Goal: Task Accomplishment & Management: Manage account settings

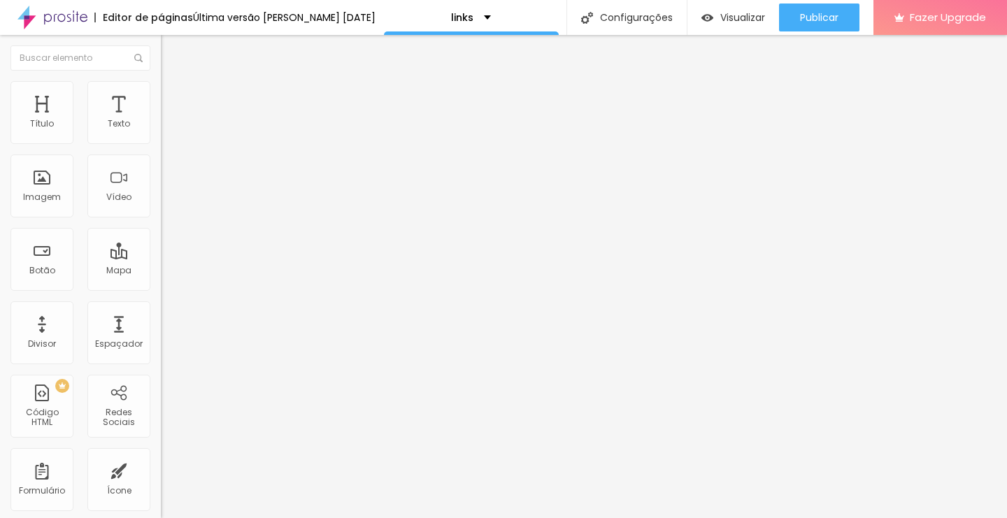
click at [161, 81] on li "Estilo" at bounding box center [241, 74] width 161 height 14
click at [173, 96] on span "Avançado" at bounding box center [196, 91] width 46 height 12
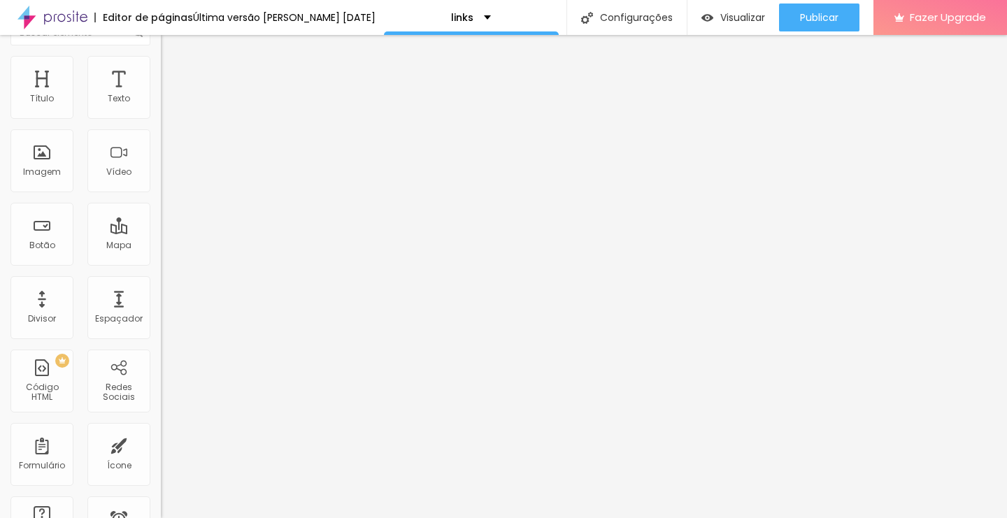
scroll to position [22, 0]
click at [161, 59] on li "Estilo" at bounding box center [241, 52] width 161 height 14
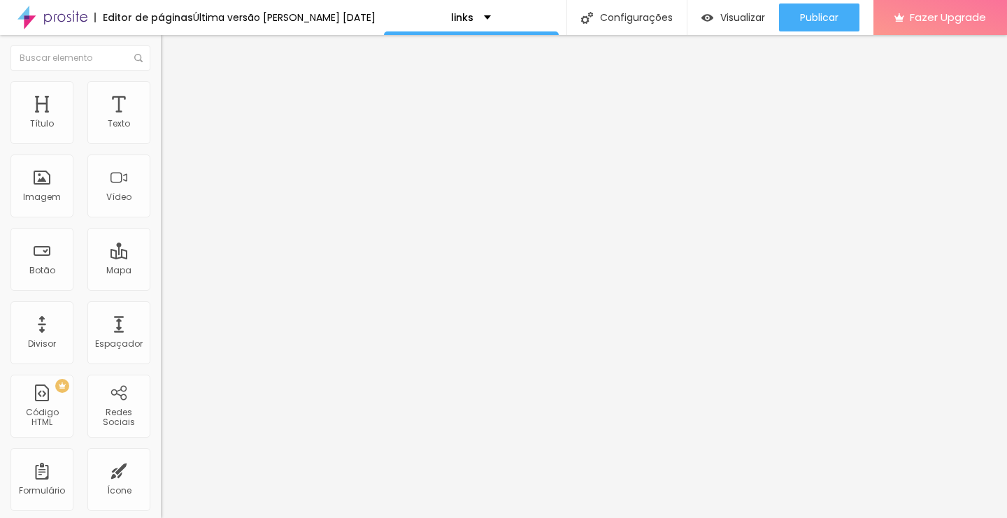
click at [161, 153] on span "Titulo 4" at bounding box center [179, 146] width 37 height 14
click at [161, 120] on span "Titulo 1" at bounding box center [183, 111] width 45 height 20
click at [161, 132] on span "Titulo 2" at bounding box center [183, 123] width 45 height 17
click at [161, 120] on span "Titulo 1" at bounding box center [183, 111] width 45 height 20
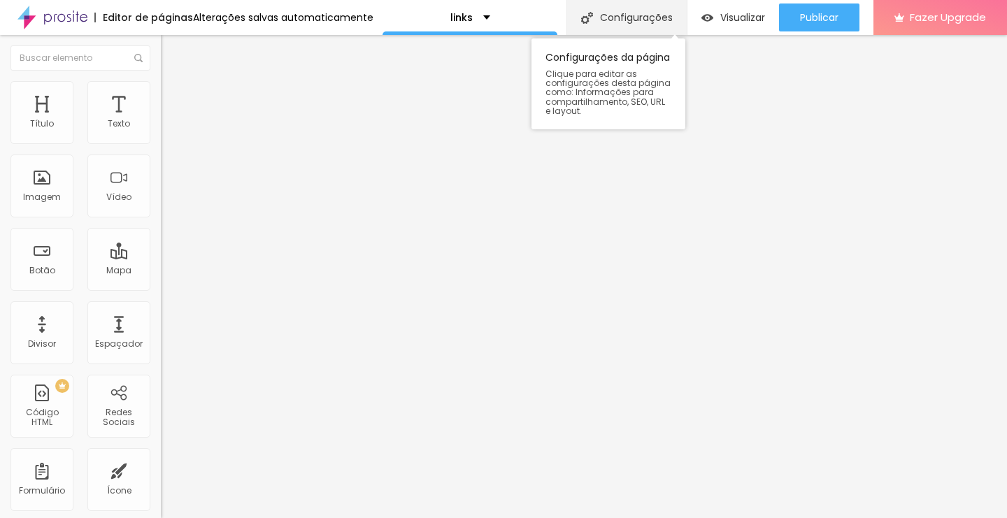
click at [645, 18] on div "Configurações" at bounding box center [626, 17] width 120 height 35
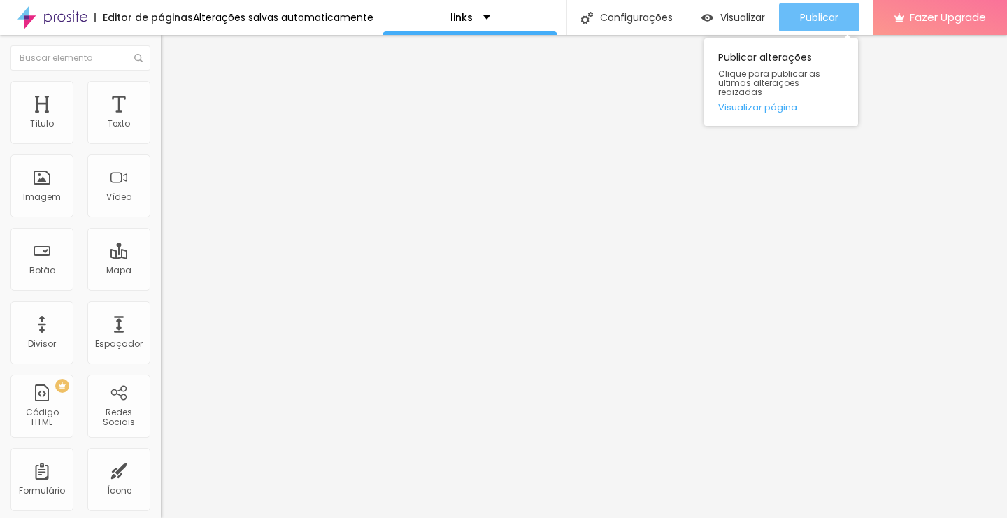
click at [819, 12] on span "Publicar" at bounding box center [819, 17] width 38 height 11
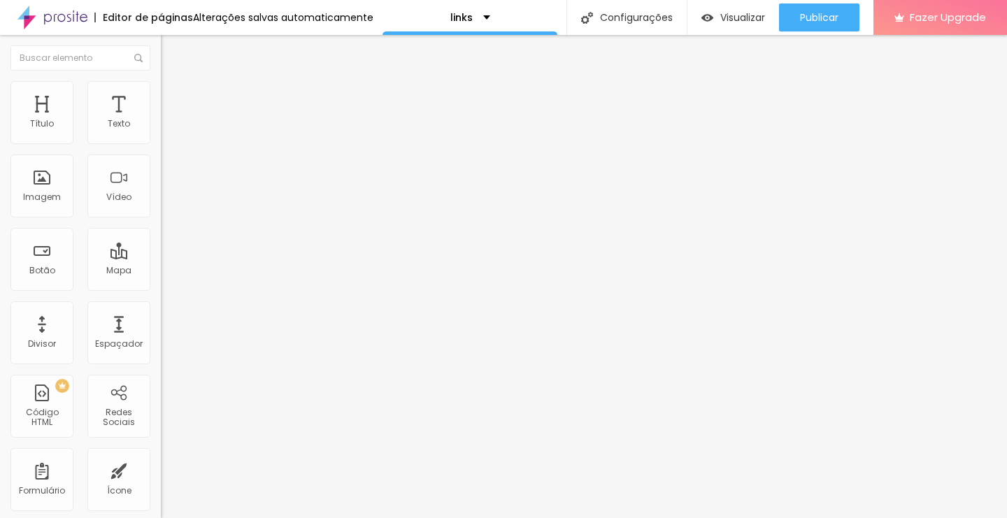
type input "1.2"
type input "1"
type input "0.9"
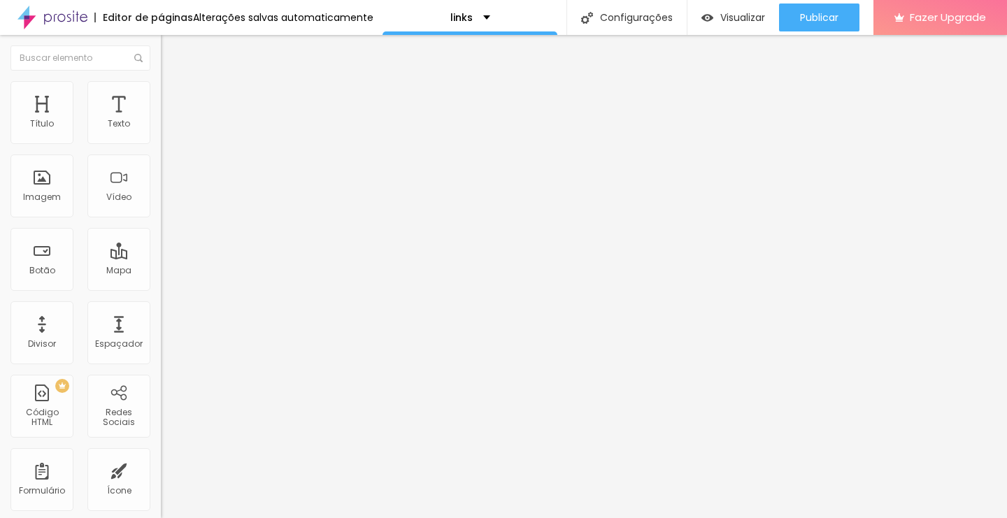
type input "0.9"
type input "0.8"
type input "0.7"
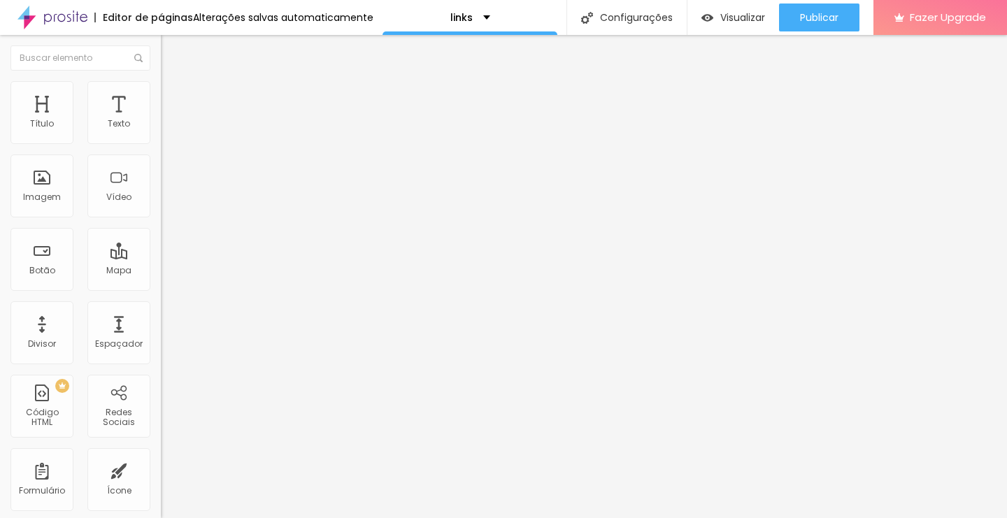
type input "0.6"
type input "0.5"
type input "0.6"
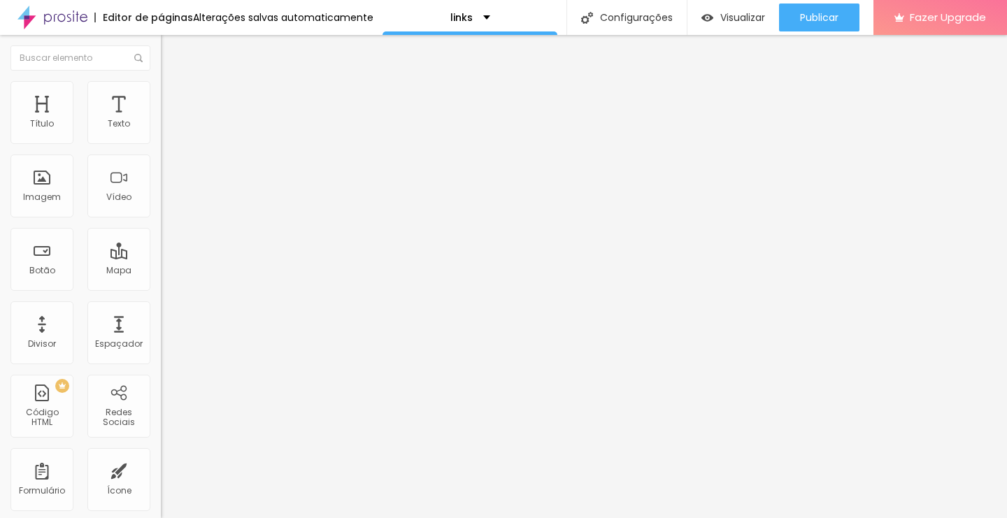
type input "0.6"
type input "0.7"
type input "0.8"
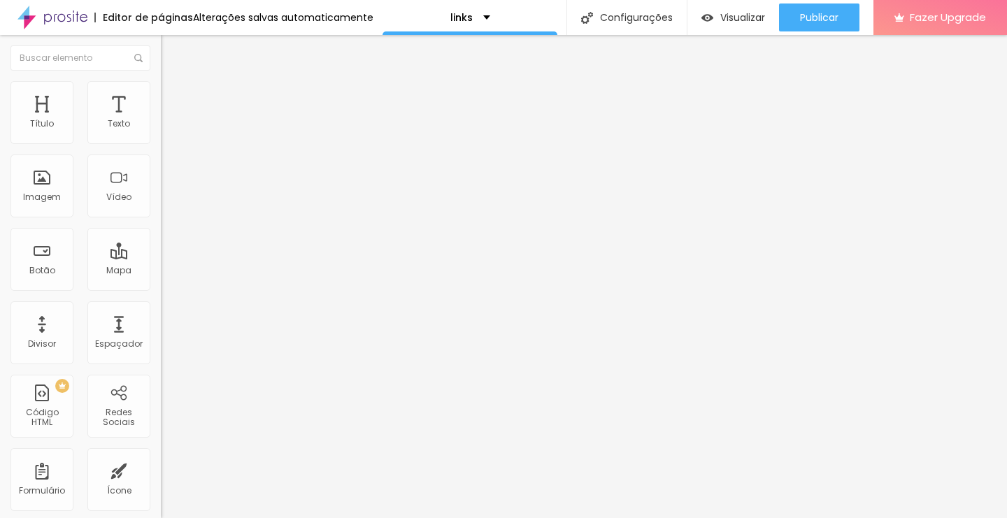
type input "0.9"
type input "1"
type input "1.1"
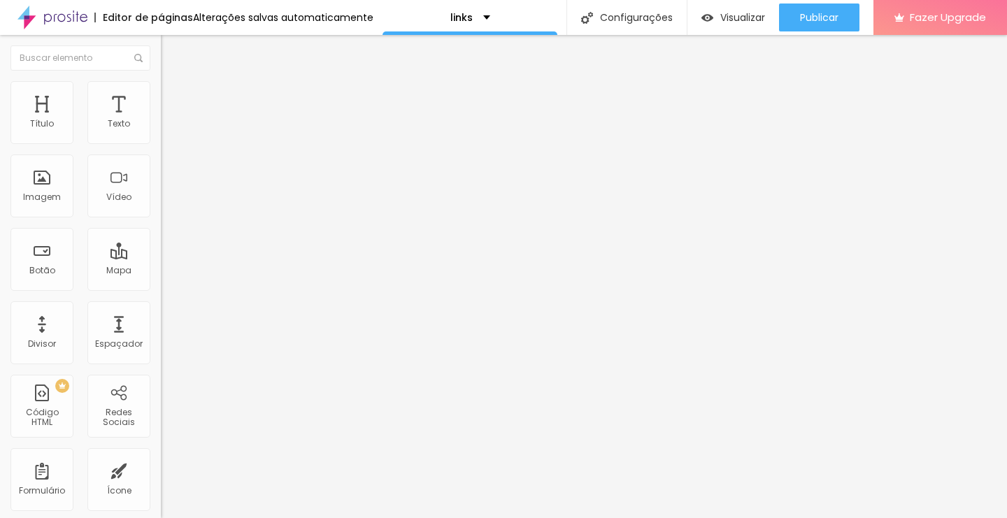
type input "1.1"
type input "1.2"
type input "1.3"
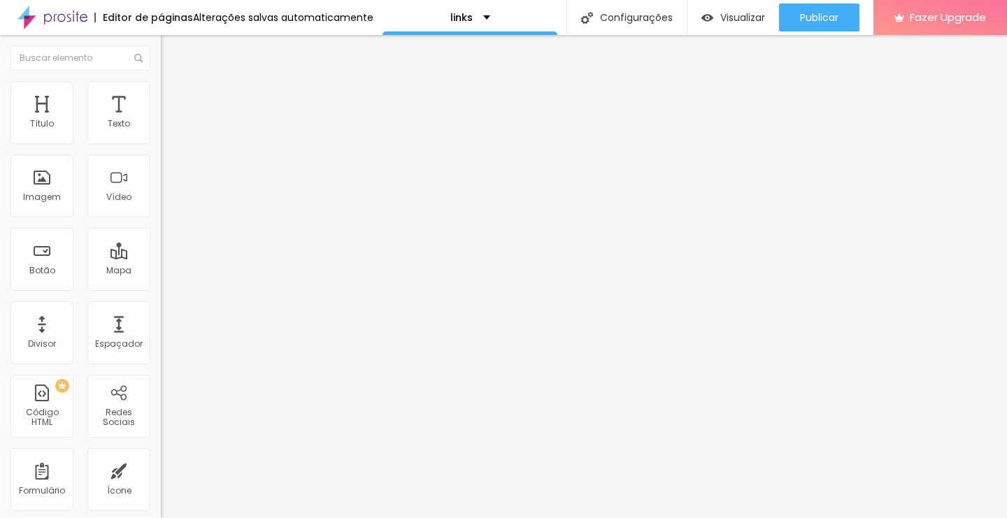
type input "2"
type input "6"
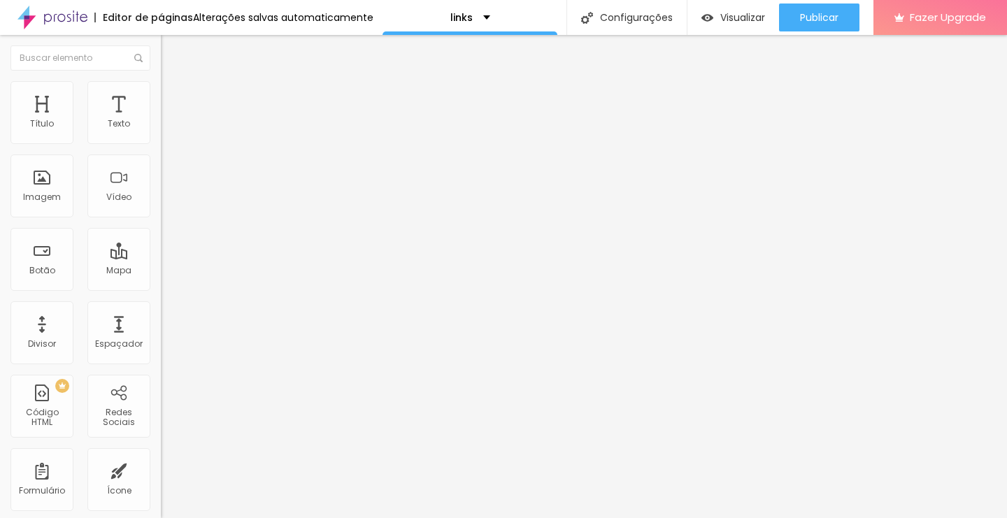
type input "13"
type input "19"
type input "22"
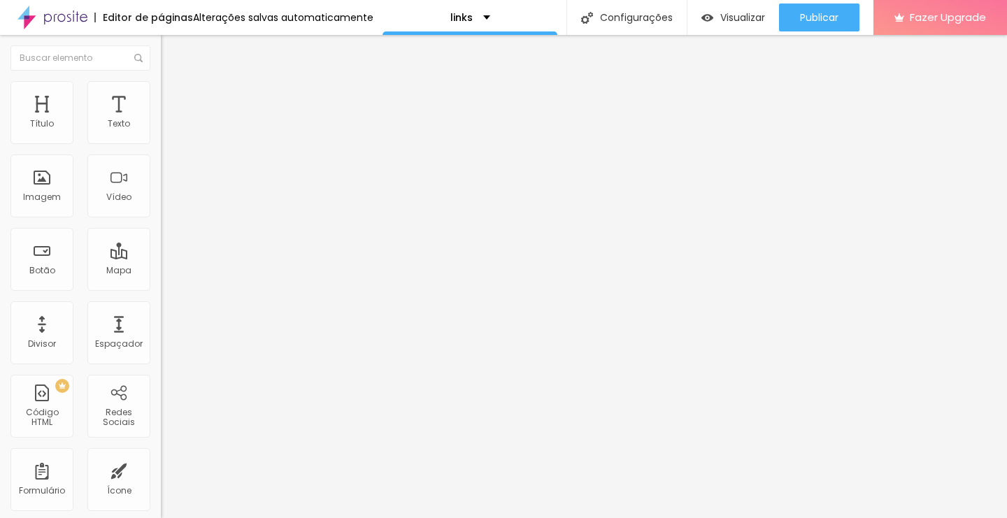
type input "22"
type input "26"
type input "27"
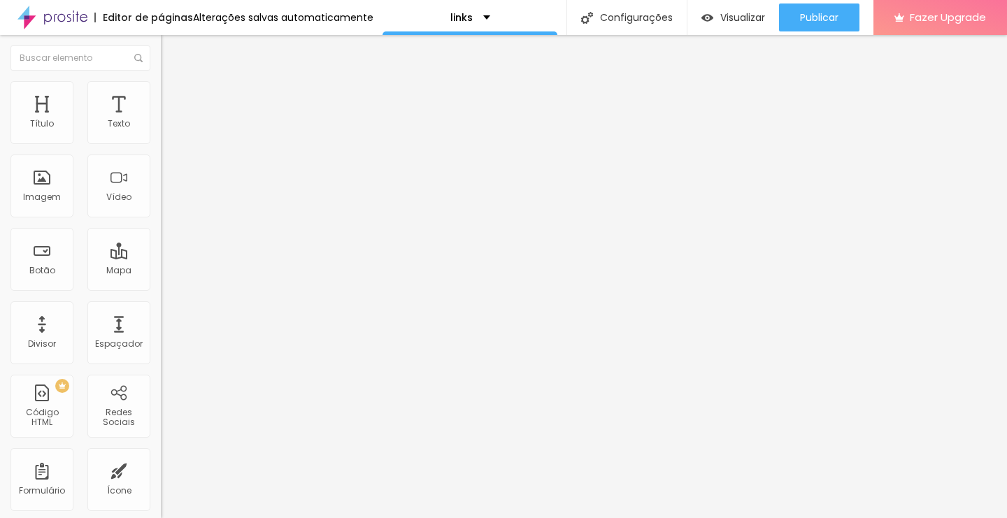
type input "28"
type input "30"
type input "29"
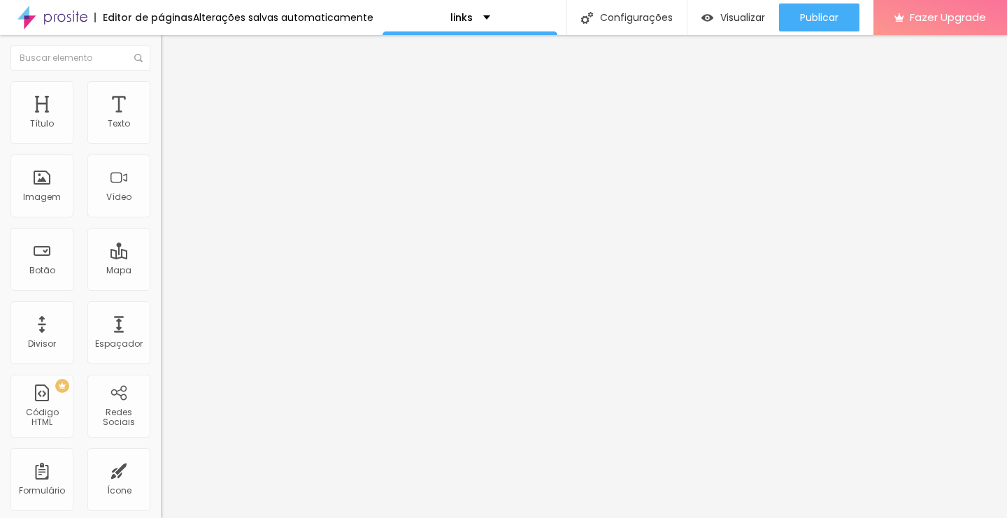
type input "29"
type input "22"
type input "19"
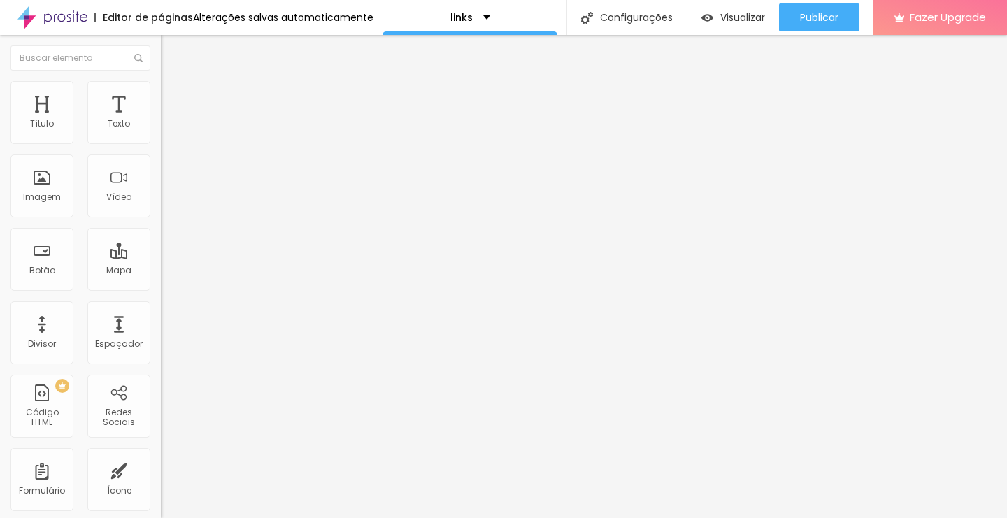
type input "17"
type input "14"
type input "11"
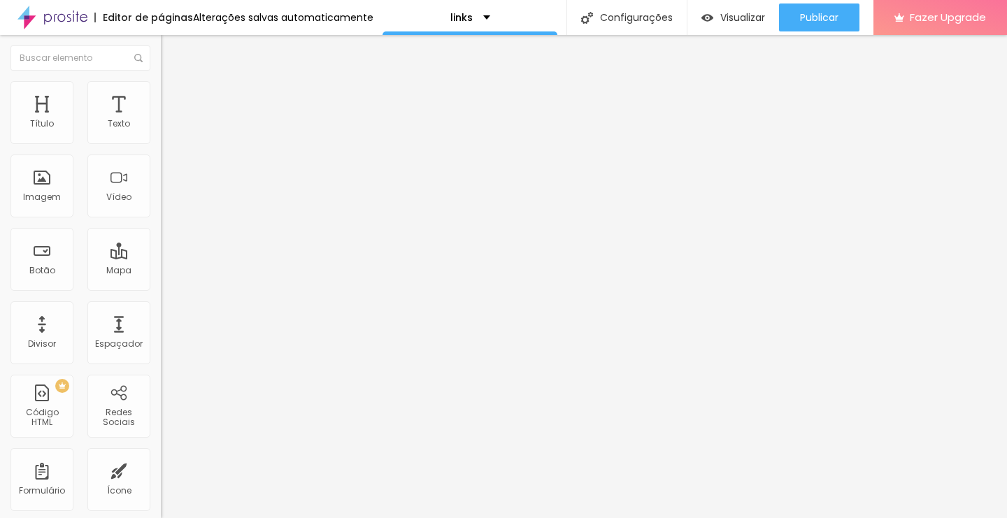
type input "11"
type input "10"
type input "8"
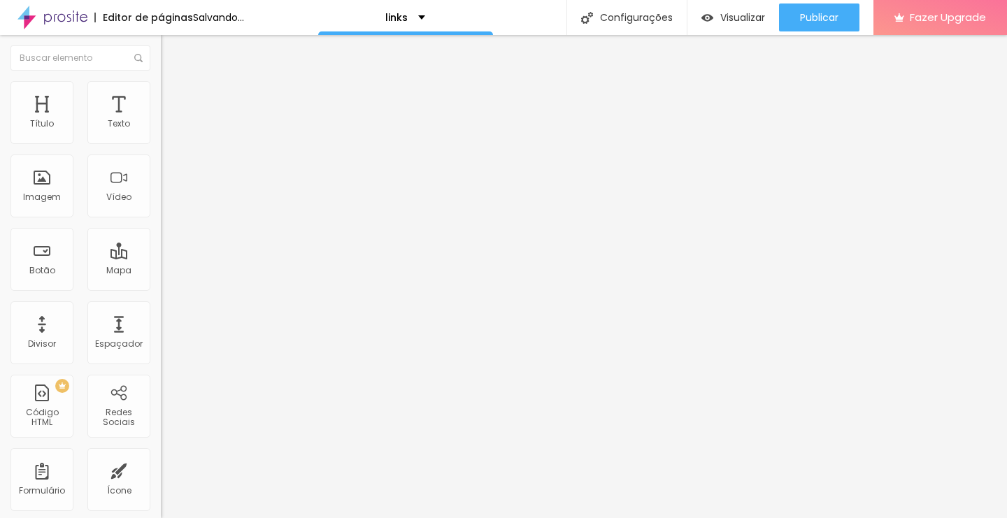
type input "6"
type input "5"
type input "3"
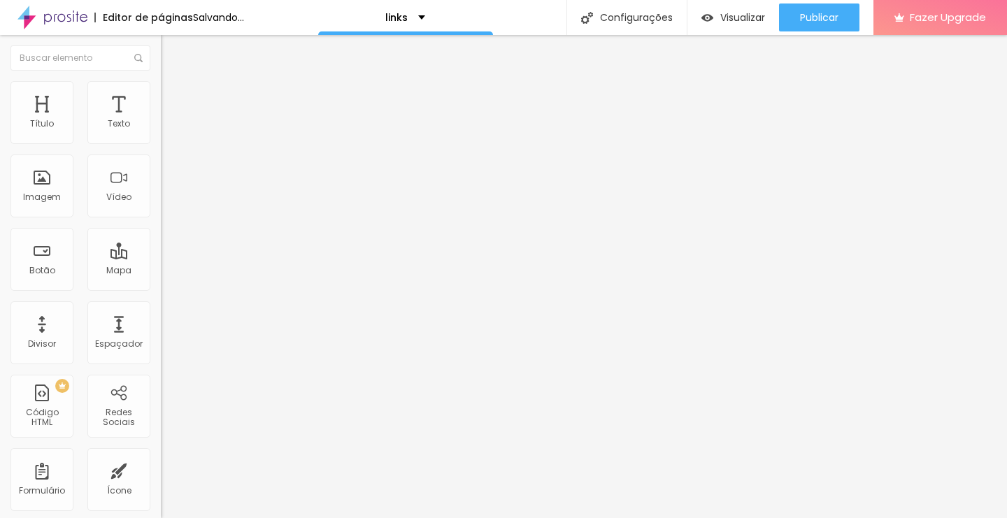
type input "3"
type input "2"
type input "1"
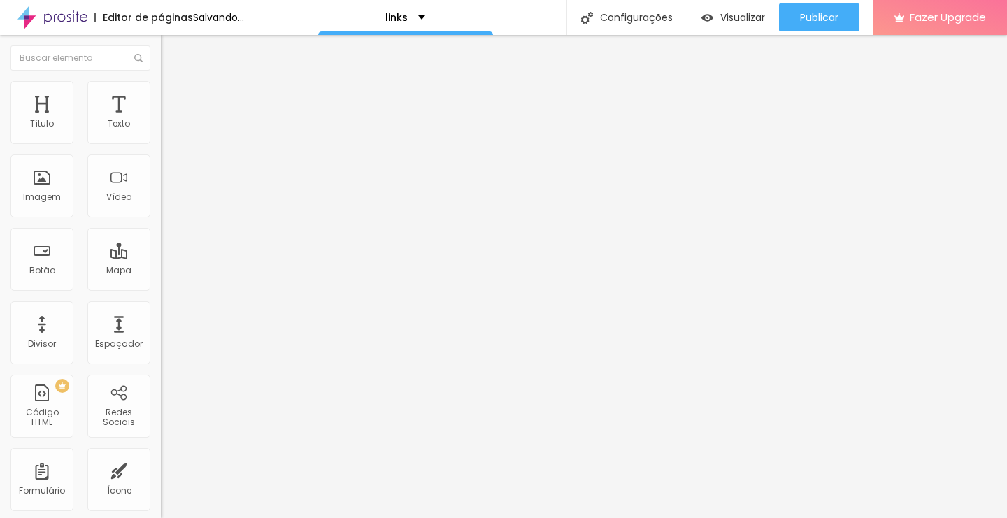
type input "0"
drag, startPoint x: 29, startPoint y: 389, endPoint x: 0, endPoint y: 376, distance: 32.2
click at [161, 376] on div "Tamanho Titulo 1 H1 Titulo 2 H2 Titulo 3 H3 Titulo 4 H4 Titulo 5 H5 Titulo 6 H6…" at bounding box center [241, 527] width 161 height 864
type input "0.3"
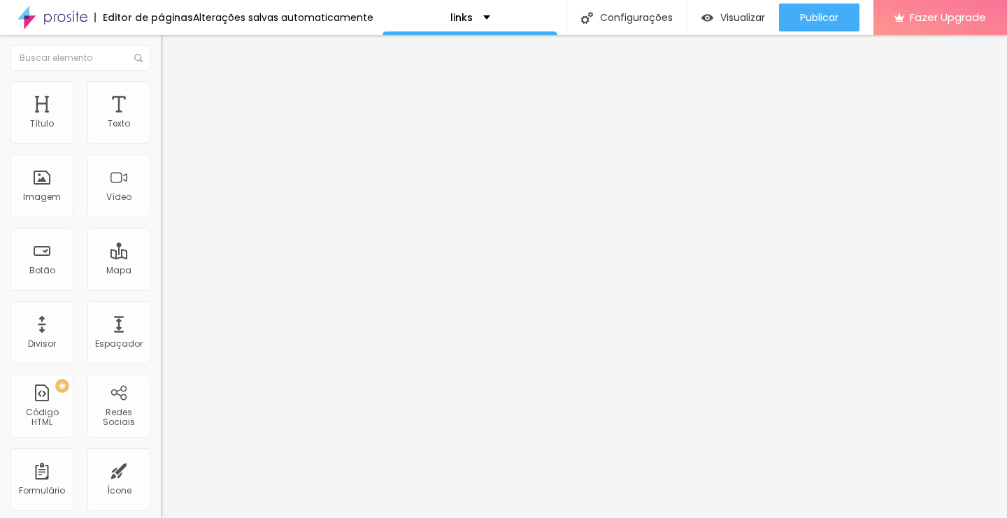
type input "0.3"
type input "1.3"
type input "1.6"
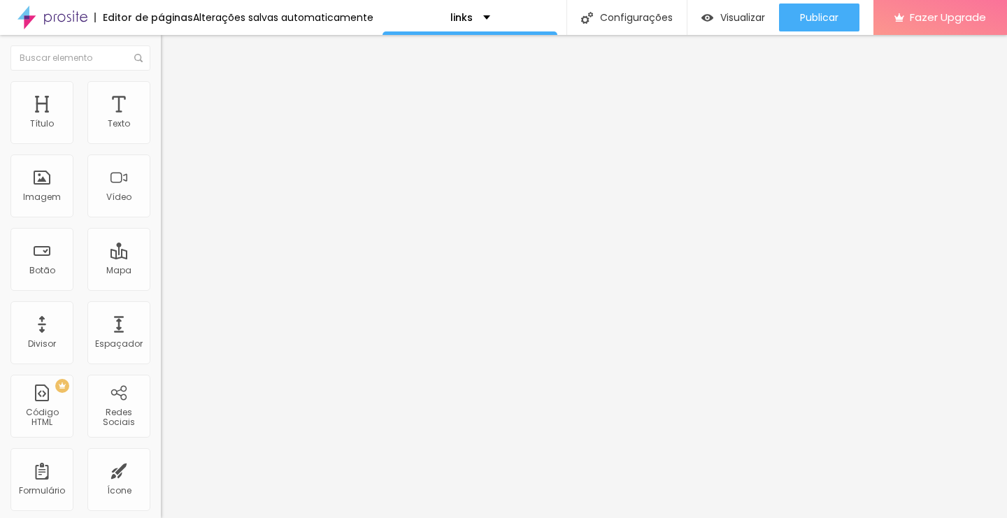
type input "1.8"
type input "2"
type input "2.1"
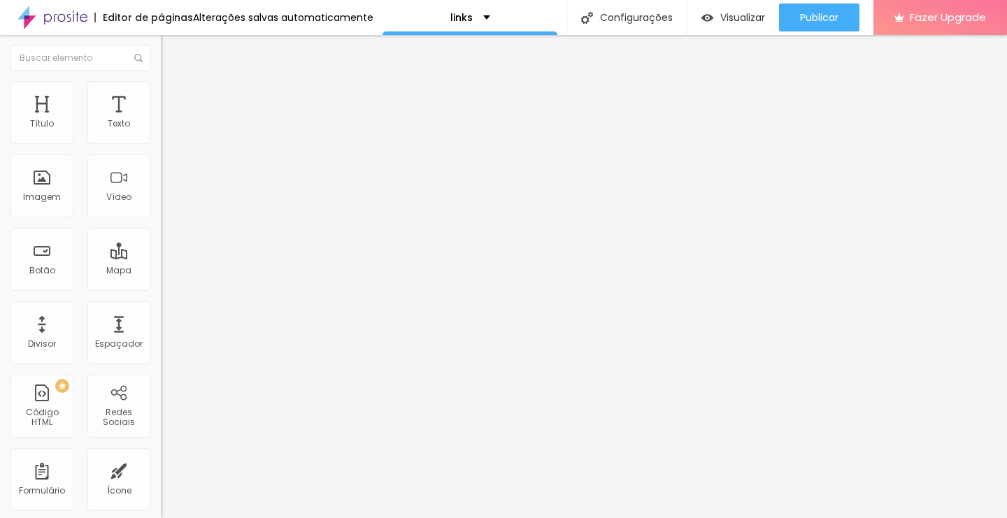
type input "2.1"
type input "2.3"
type input "2.5"
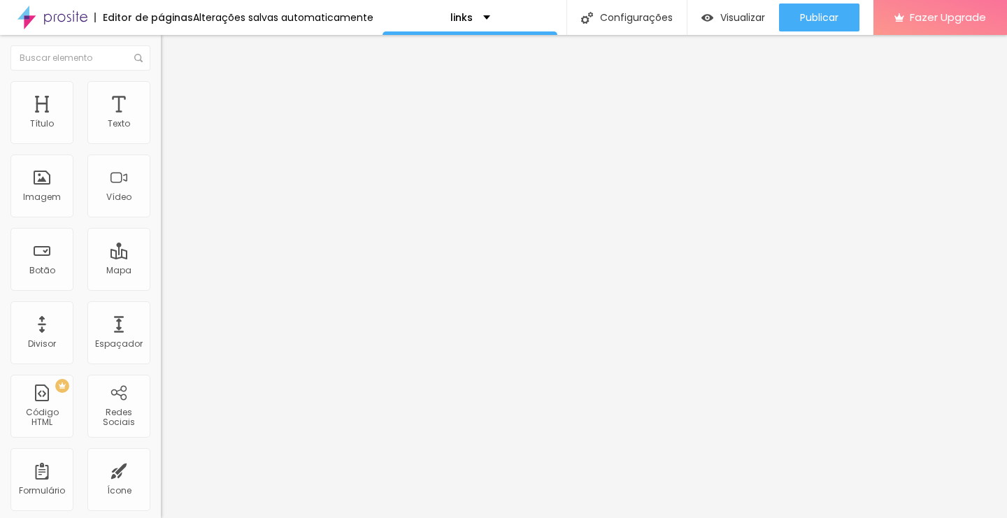
type input "2.8"
type input "3.3"
type input "4.1"
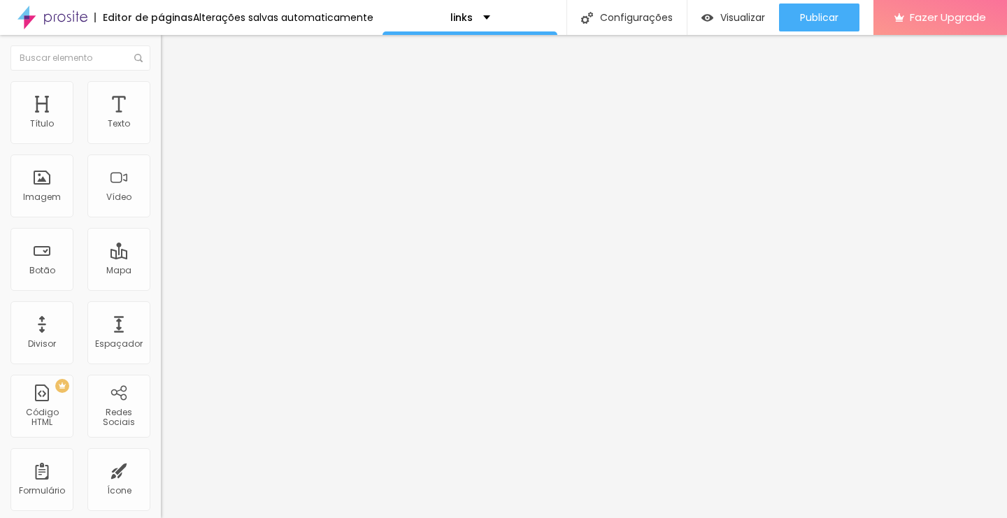
type input "4.1"
type input "5.6"
type input "6.7"
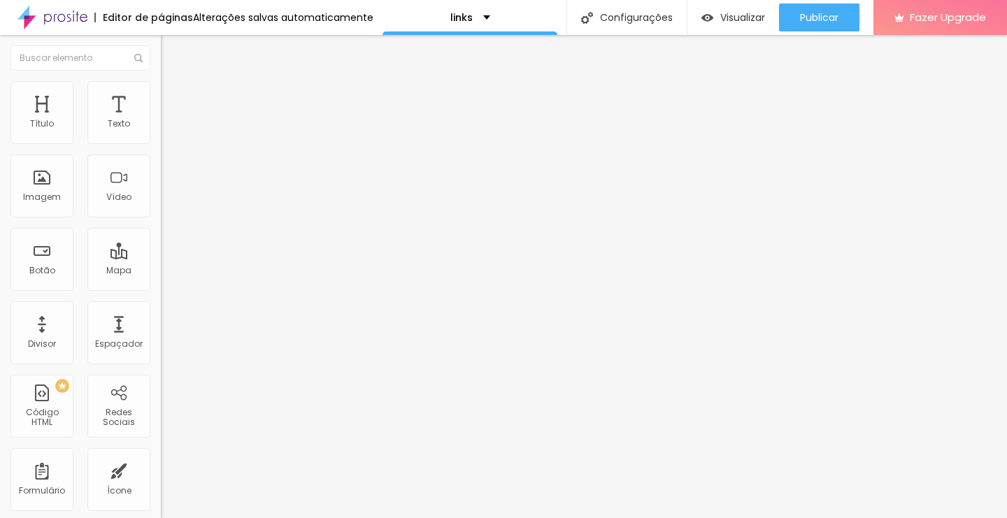
type input "7.1"
type input "7.2"
type input "7.4"
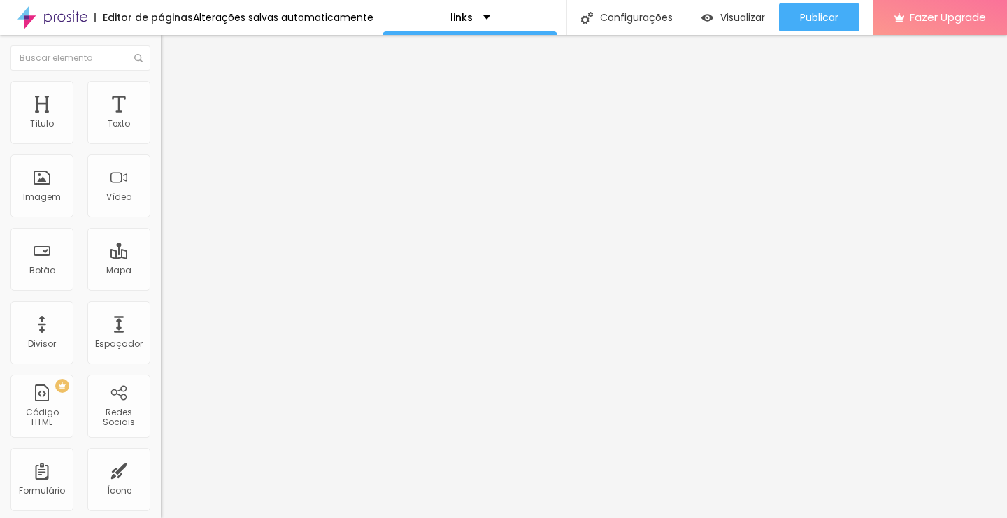
type input "7.4"
type input "7.2"
type input "6.9"
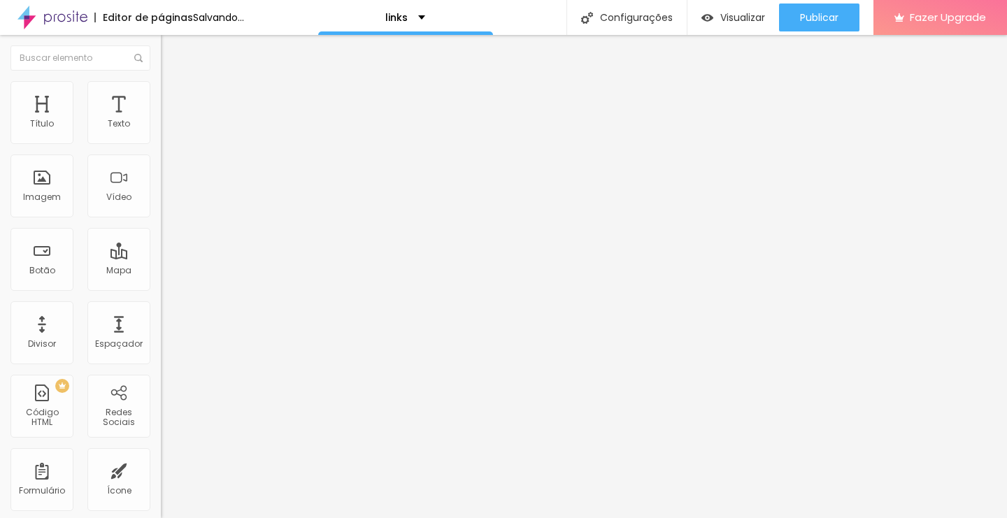
type input "6.4"
type input "5.3"
type input "3.8"
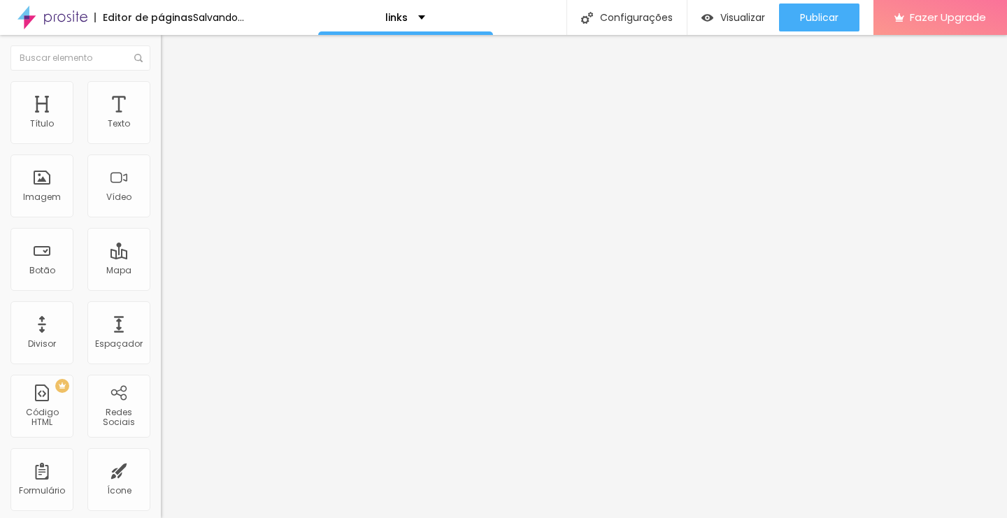
type input "3.8"
type input "0.2"
type input "0"
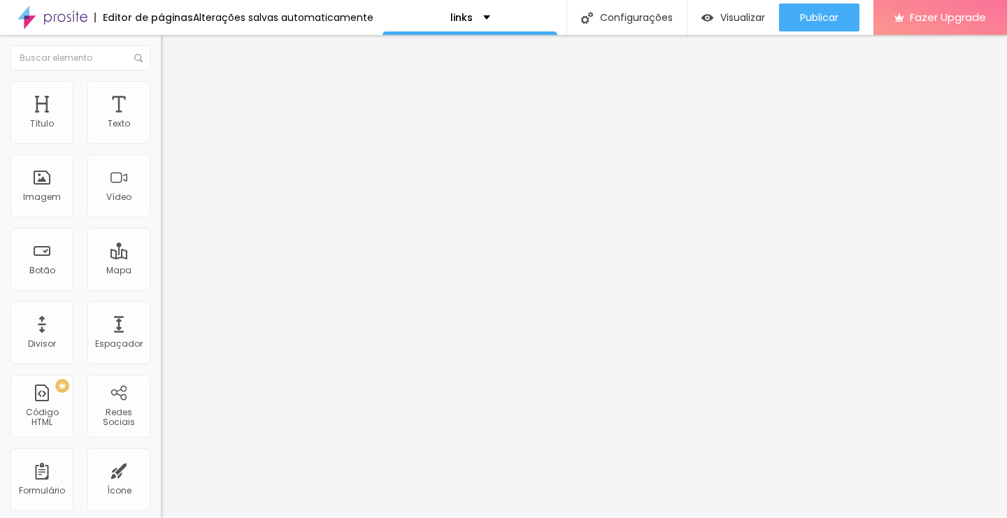
drag, startPoint x: 31, startPoint y: 326, endPoint x: 1, endPoint y: 330, distance: 30.4
click at [161, 330] on div "Tamanho Titulo 1 H1 Titulo 2 H2 Titulo 3 H3 Titulo 4 H4 Titulo 5 H5 Titulo 6 H6…" at bounding box center [241, 527] width 161 height 864
type input "1"
type input "3"
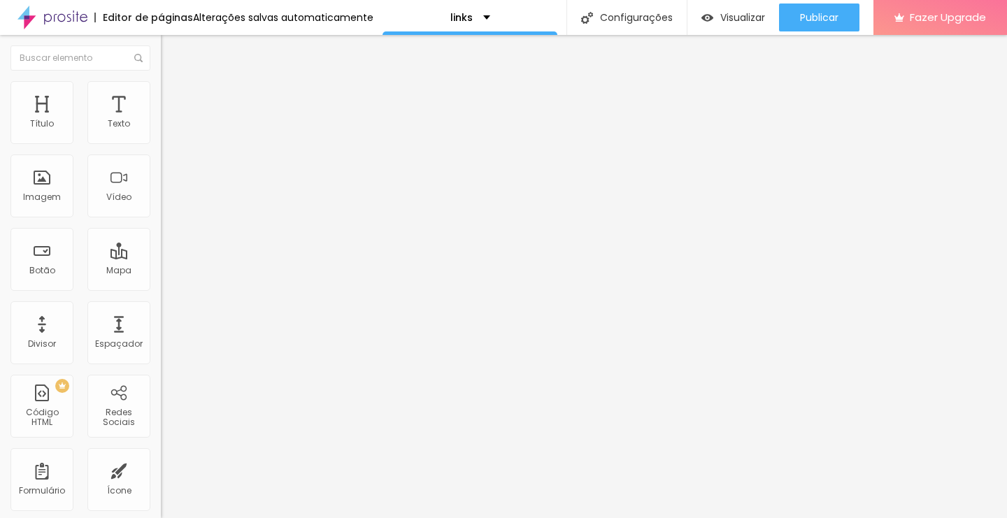
type input "3"
type input "4"
type input "6"
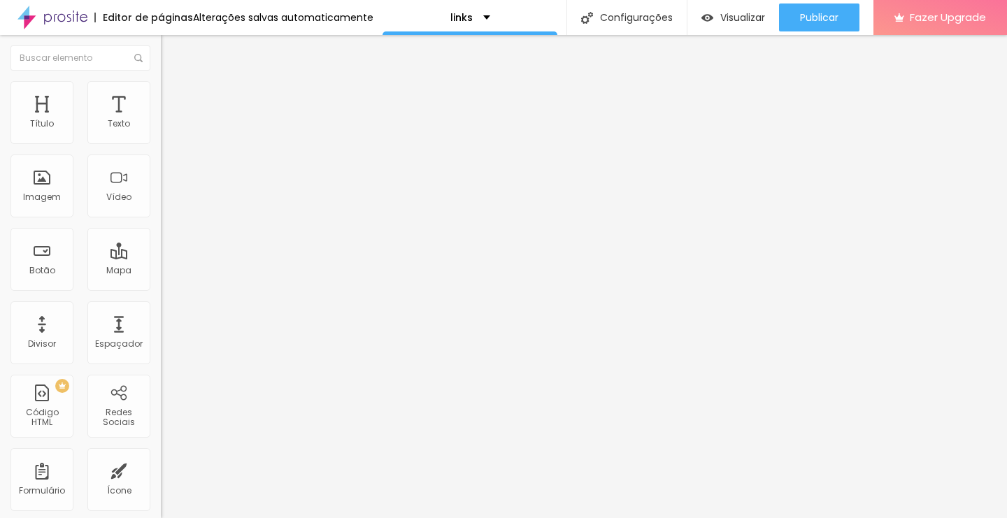
type input "7"
type input "8"
type input "9"
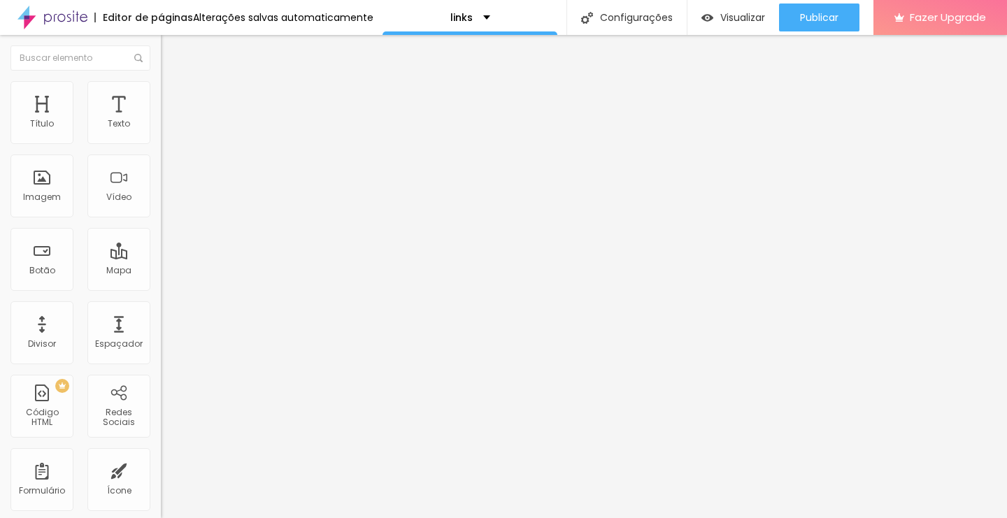
type input "9"
type input "10"
type input "8"
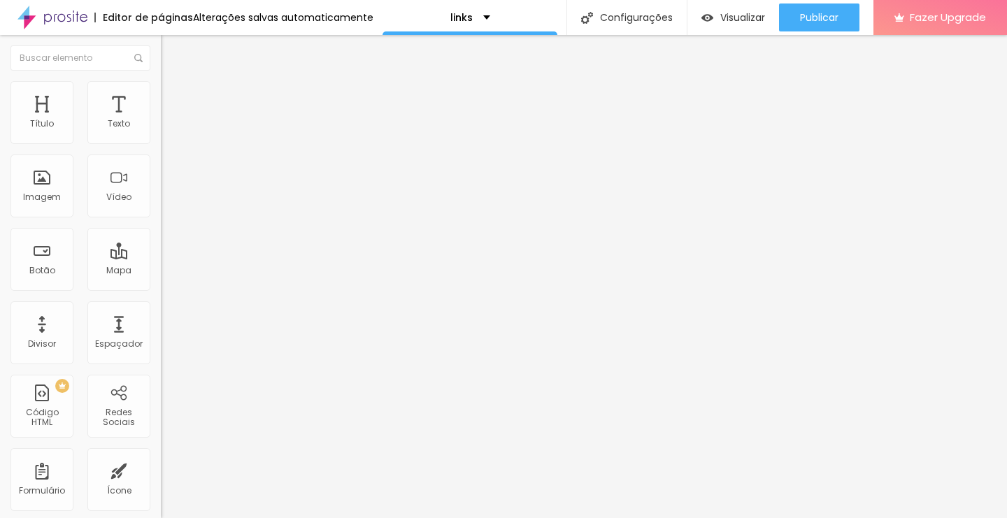
type input "5"
type input "1"
type input "0"
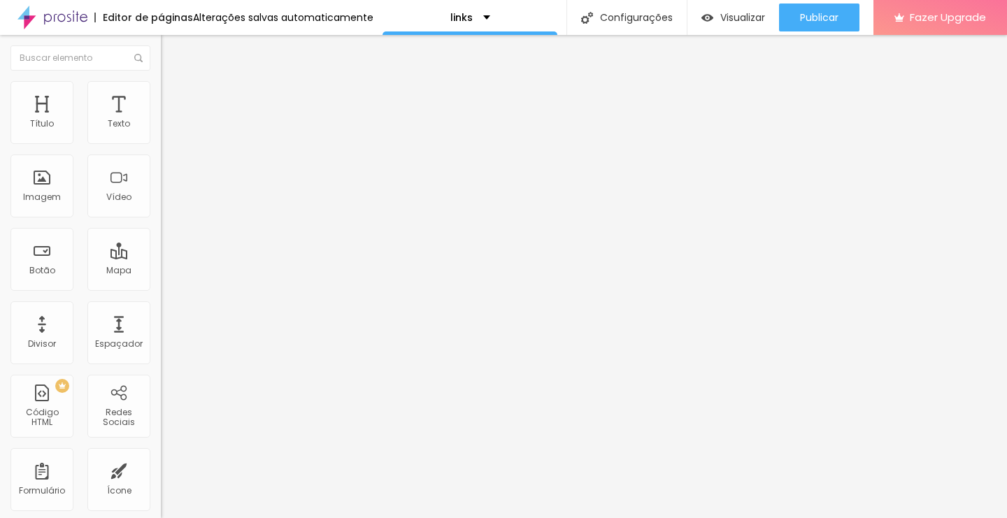
type input "0"
drag, startPoint x: 31, startPoint y: 386, endPoint x: 0, endPoint y: 379, distance: 31.5
click at [161, 379] on div "Tamanho Titulo 1 H1 Titulo 2 H2 Titulo 3 H3 Titulo 4 H4 Titulo 5 H5 Titulo 6 H6…" at bounding box center [241, 527] width 161 height 864
click at [173, 96] on span "Avançado" at bounding box center [196, 91] width 46 height 12
click at [476, 17] on div "links" at bounding box center [470, 18] width 40 height 10
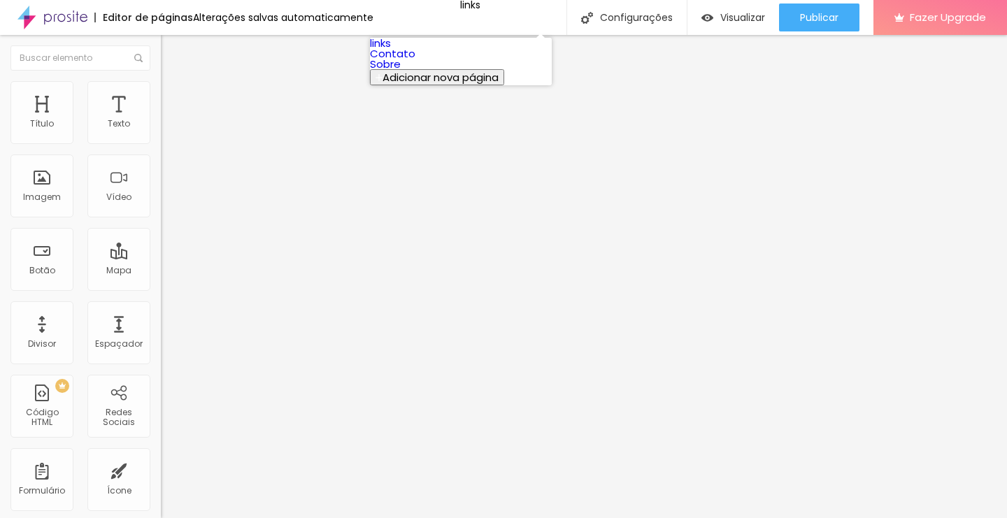
click at [401, 71] on link "Sobre" at bounding box center [385, 64] width 31 height 15
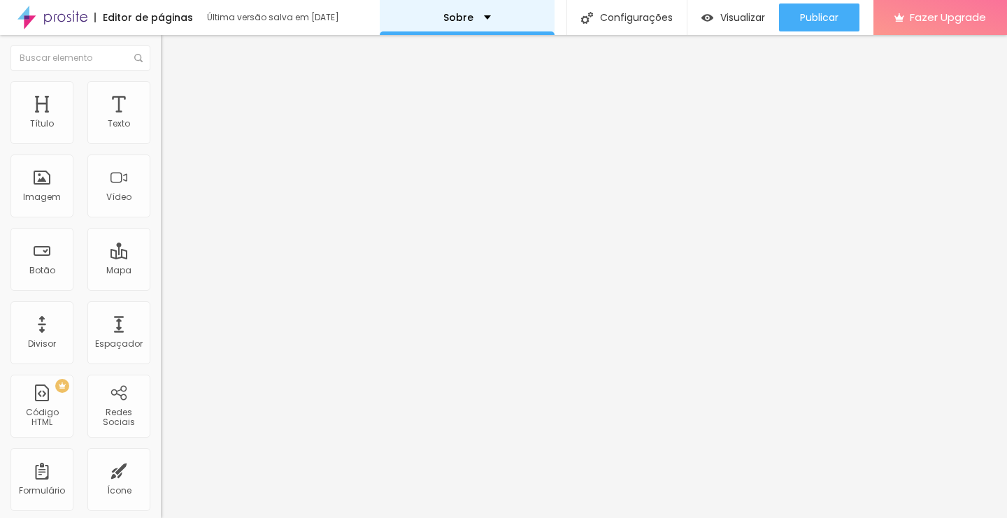
click at [476, 18] on div "Sobre" at bounding box center [467, 18] width 48 height 10
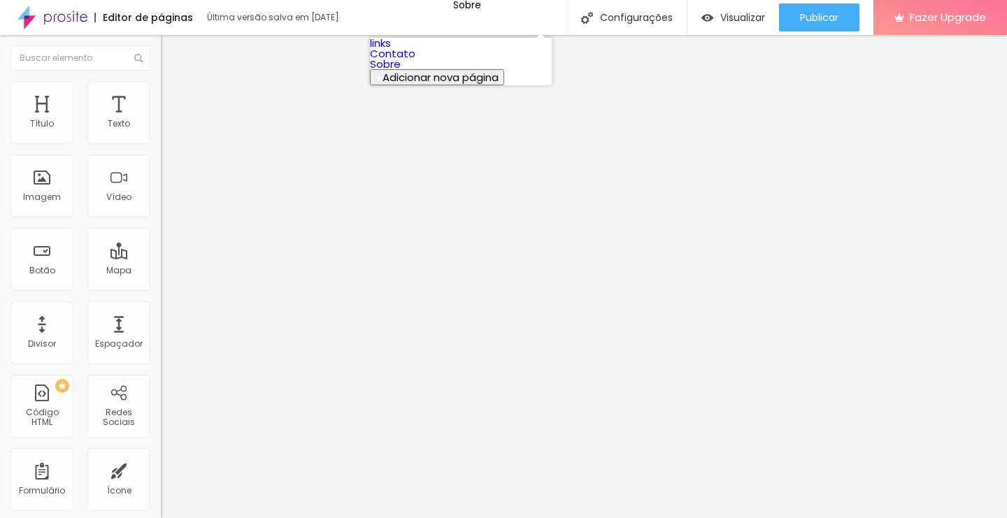
click at [391, 50] on link "links" at bounding box center [380, 43] width 21 height 15
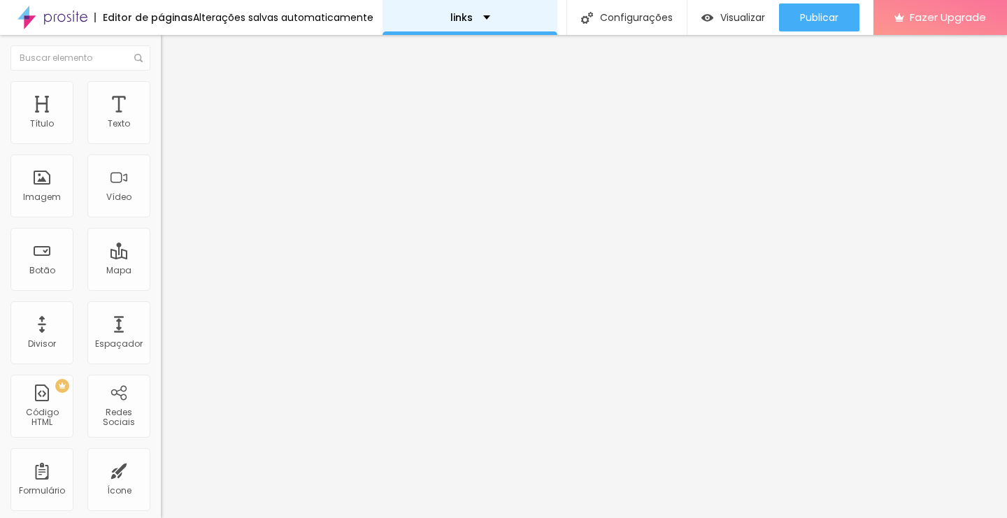
click at [478, 20] on div "links" at bounding box center [470, 18] width 40 height 10
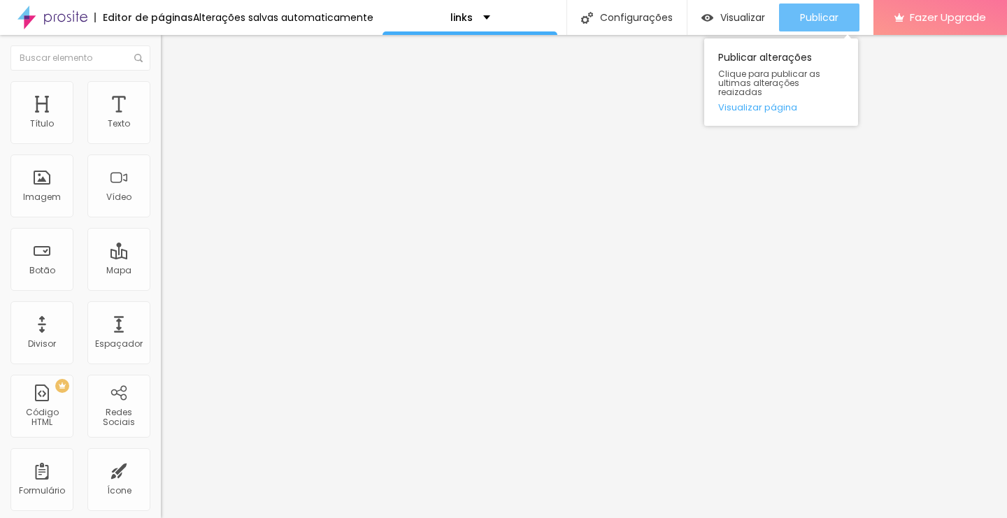
click at [784, 16] on button "Publicar" at bounding box center [819, 17] width 80 height 28
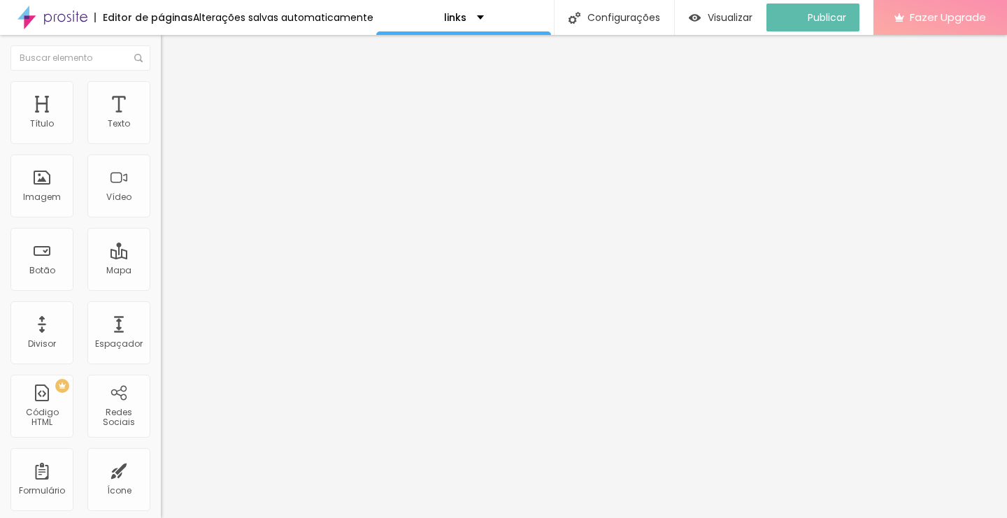
click at [902, 24] on div "Fazer Upgrade" at bounding box center [940, 17] width 92 height 35
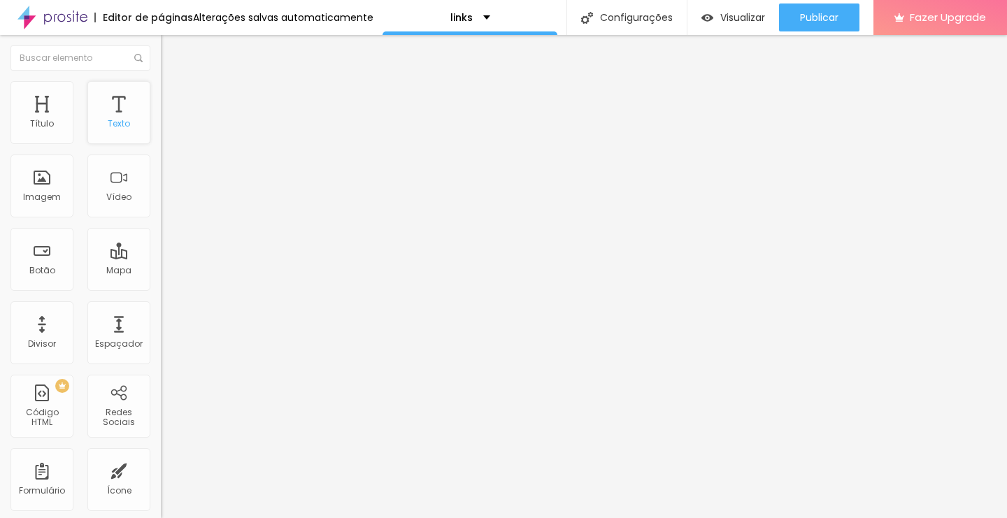
click at [110, 114] on div "Texto" at bounding box center [118, 112] width 63 height 63
click at [161, 50] on button "Editar Título" at bounding box center [241, 51] width 161 height 32
click at [51, 119] on div "Título" at bounding box center [41, 112] width 63 height 63
click at [161, 55] on button "Editar Título" at bounding box center [241, 51] width 161 height 32
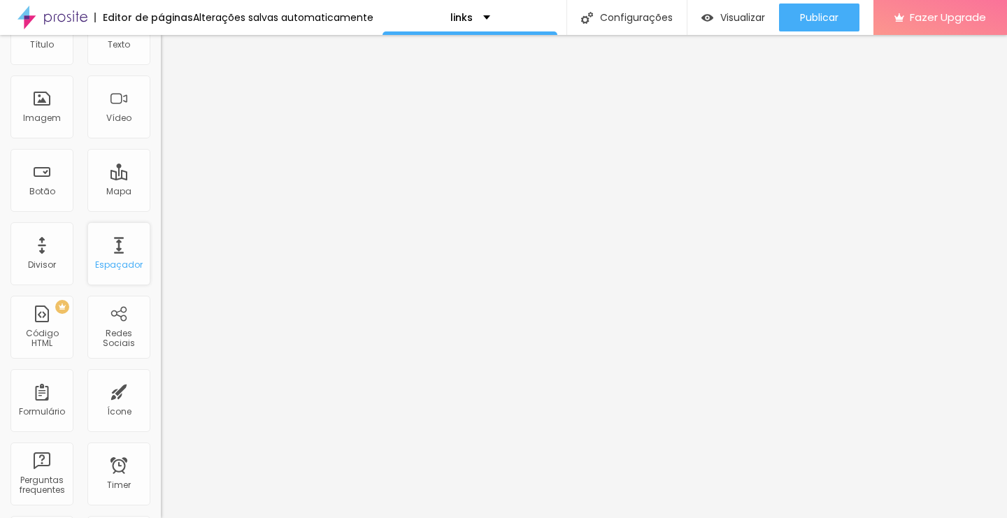
scroll to position [83, 0]
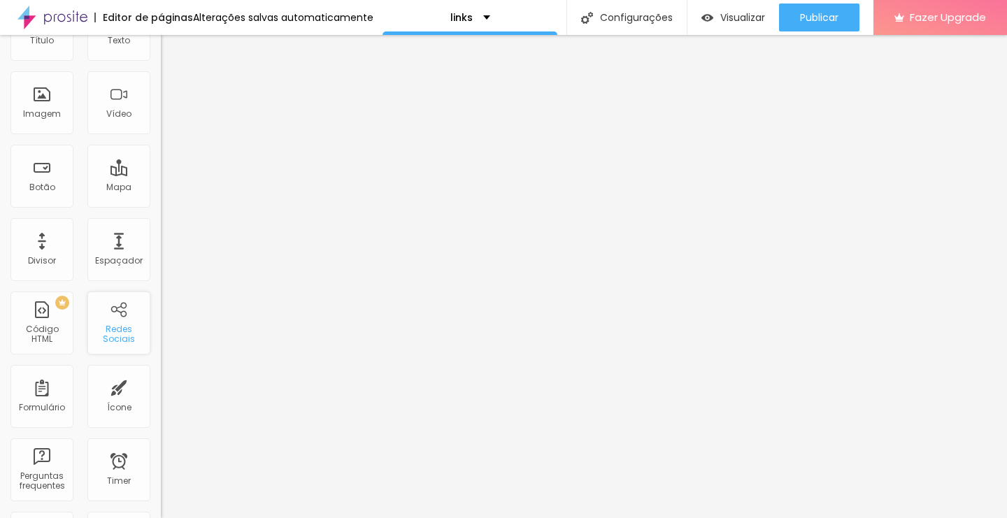
click at [119, 340] on div "Redes Sociais" at bounding box center [118, 334] width 55 height 20
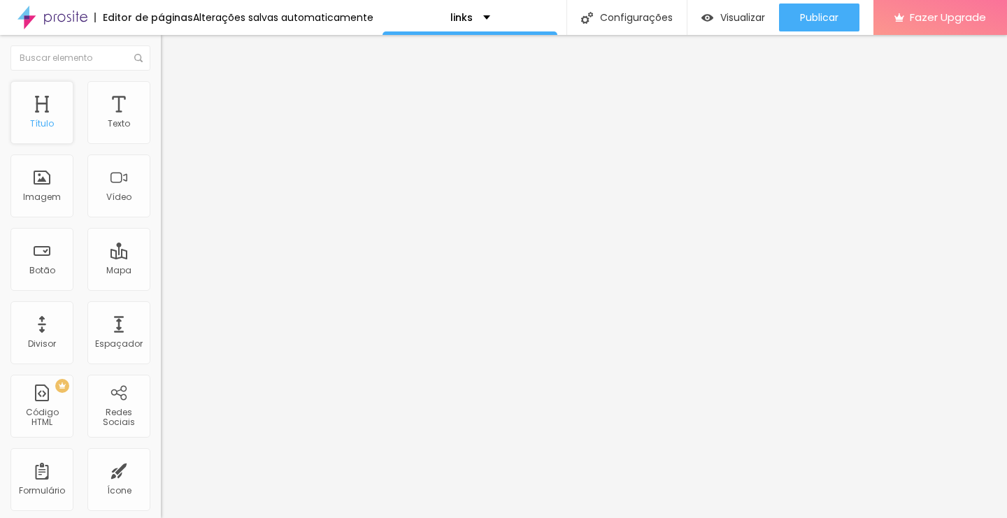
click at [55, 119] on div "Título" at bounding box center [41, 112] width 63 height 63
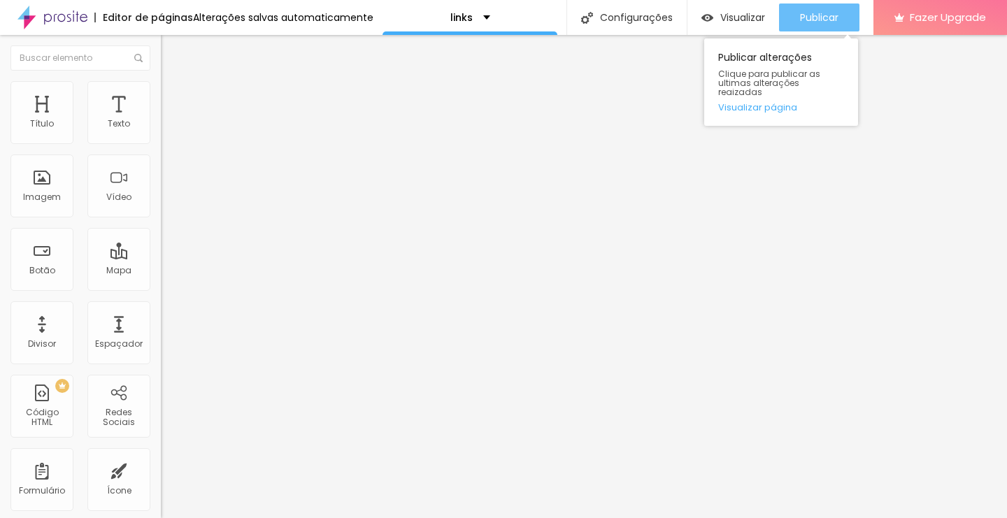
click at [825, 22] on span "Publicar" at bounding box center [819, 17] width 38 height 11
